Goal: Transaction & Acquisition: Purchase product/service

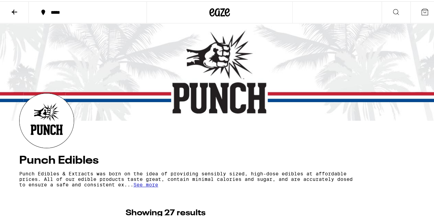
click at [217, 8] on icon at bounding box center [219, 11] width 21 height 12
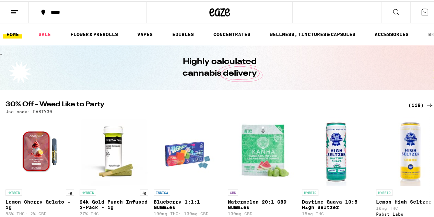
click at [212, 15] on icon at bounding box center [219, 11] width 21 height 12
